Goal: Check status: Check status

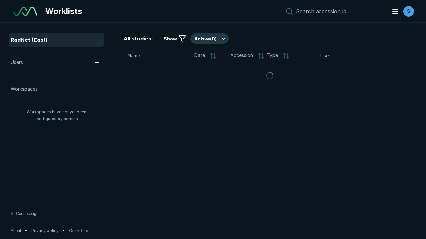
scroll to position [1816, 2769]
